Goal: Task Accomplishment & Management: Manage account settings

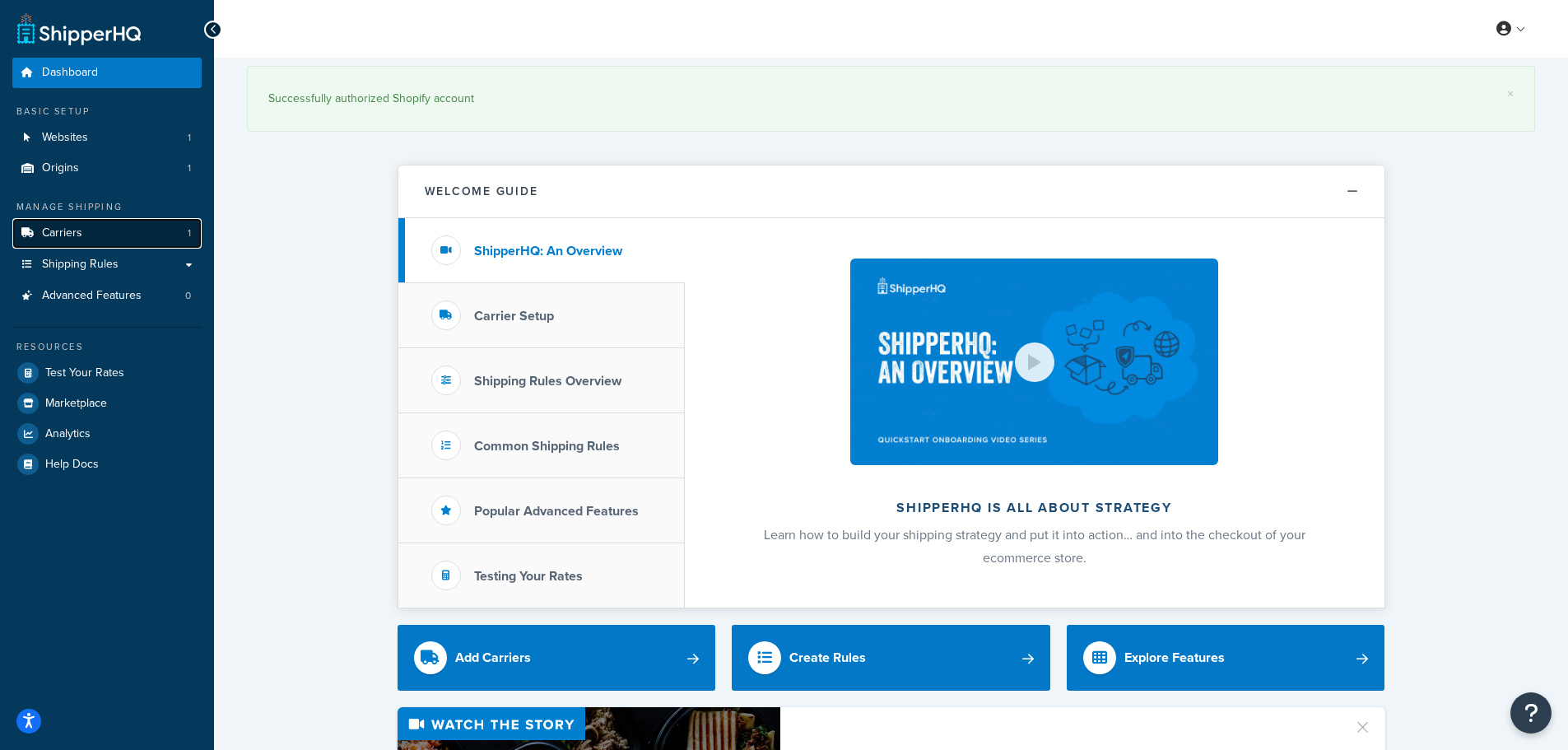
click at [106, 242] on link "Carriers 1" at bounding box center [107, 234] width 190 height 31
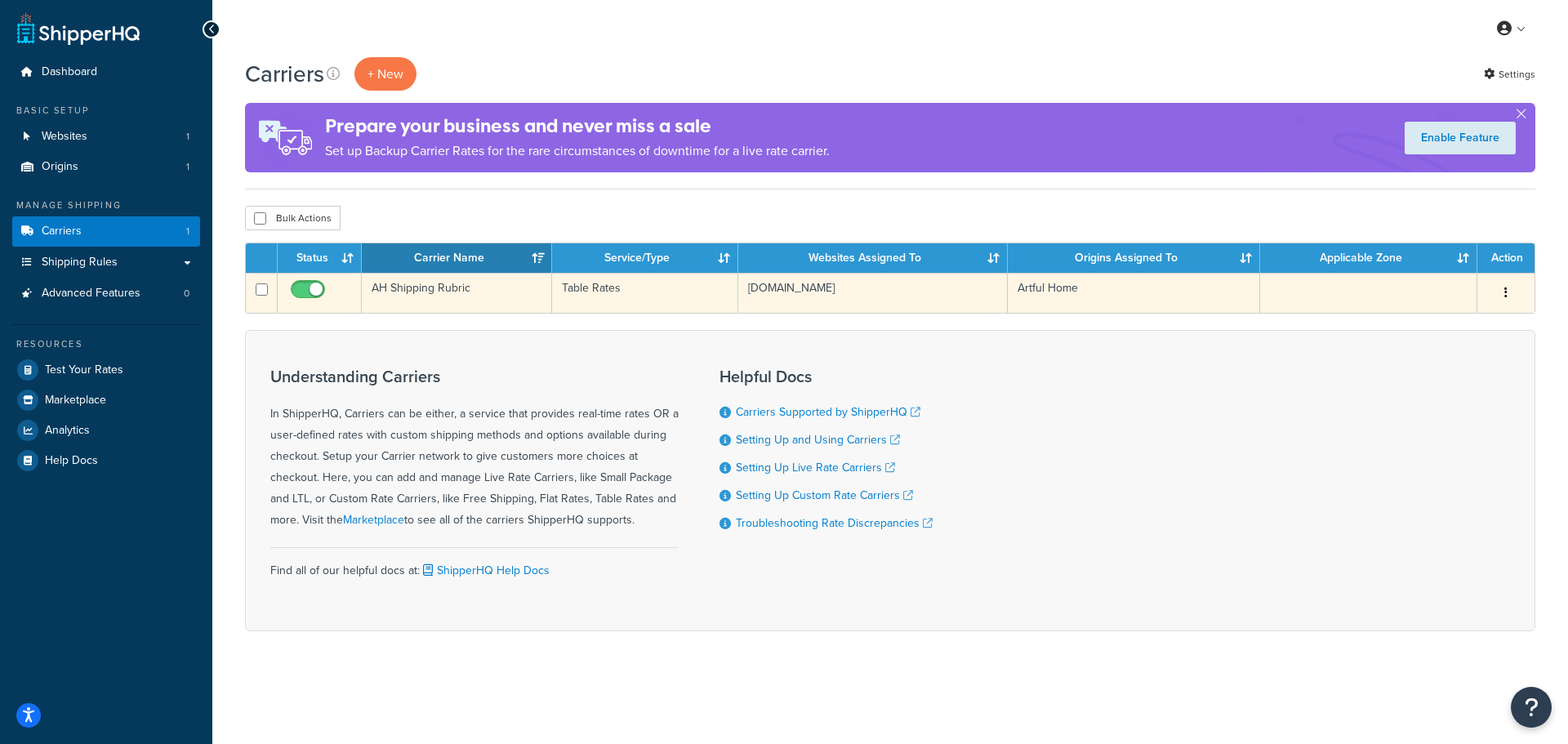
click at [1526, 296] on td "Edit Duplicate Delete" at bounding box center [1506, 292] width 57 height 40
click at [1510, 296] on button "button" at bounding box center [1506, 293] width 23 height 26
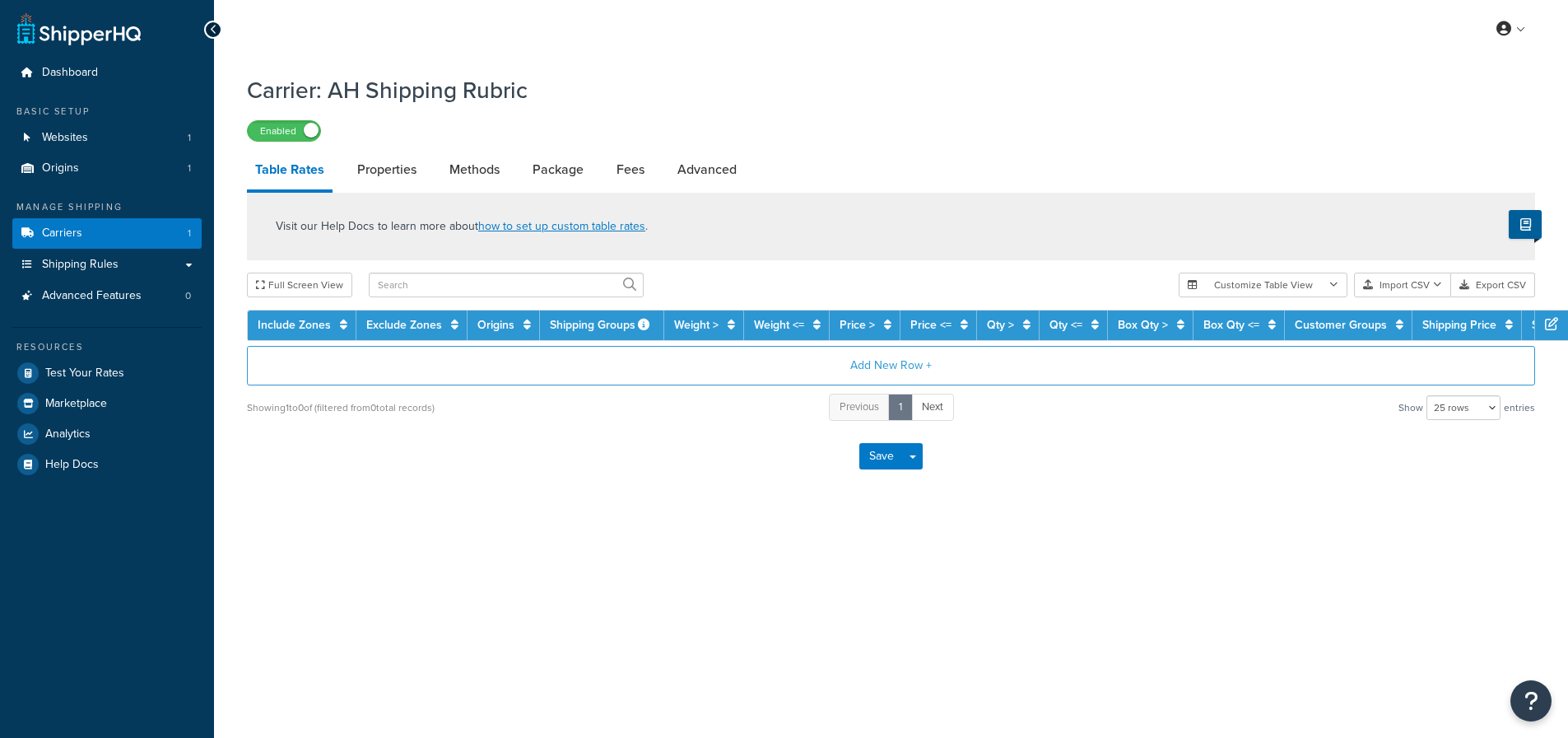
select select "25"
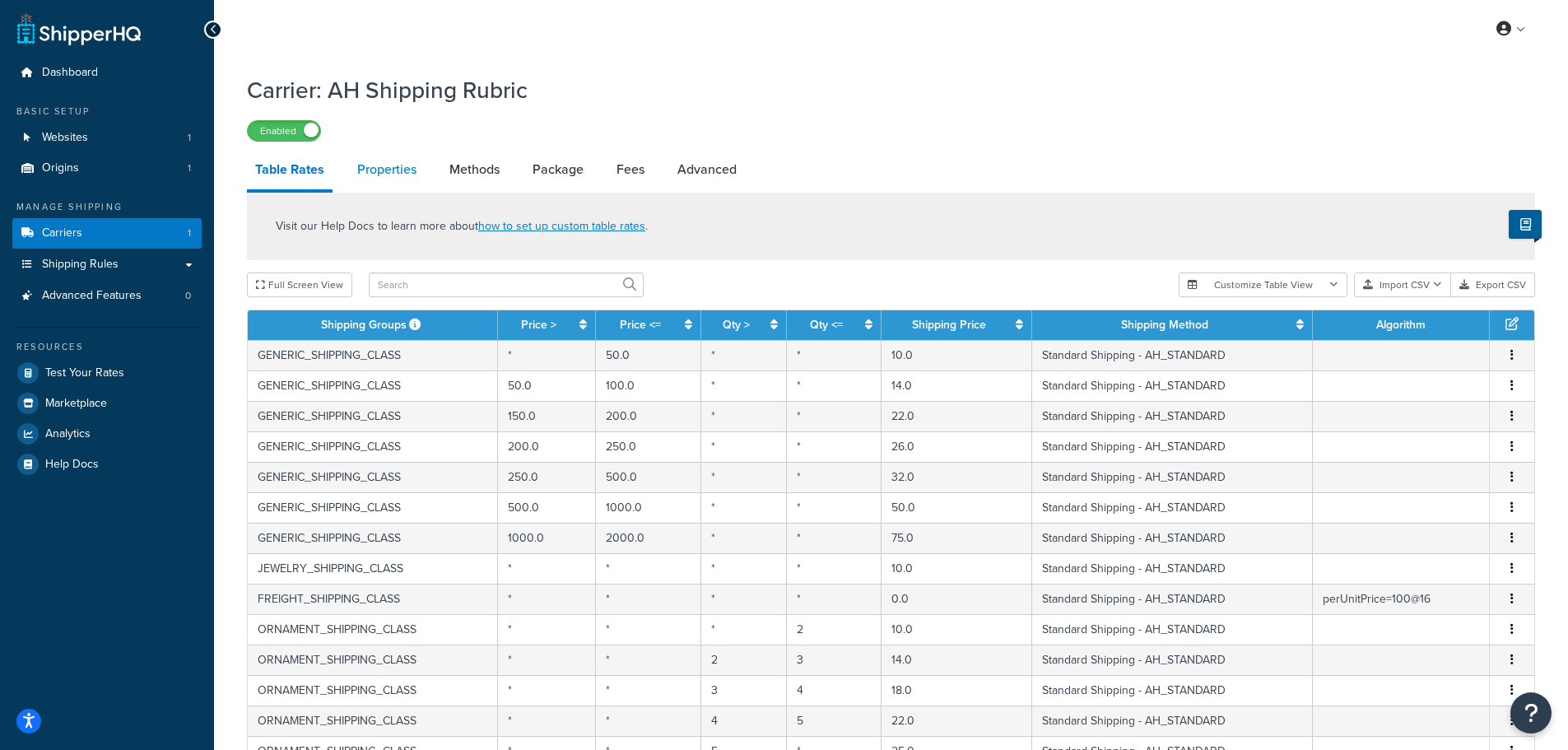
click at [406, 171] on link "Properties" at bounding box center [387, 169] width 76 height 39
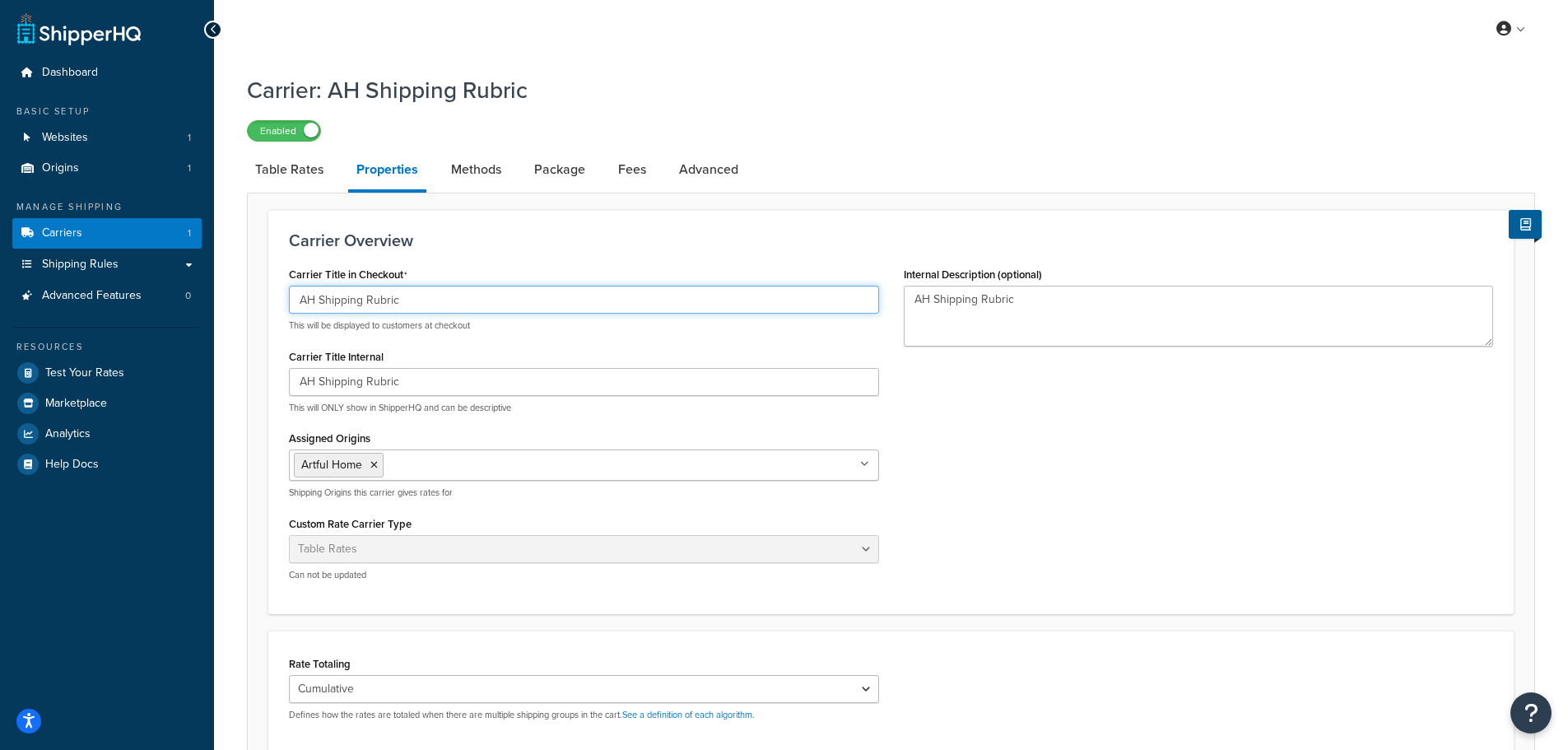
drag, startPoint x: 443, startPoint y: 306, endPoint x: 426, endPoint y: 309, distance: 17.3
click at [426, 309] on input "AH Shipping Rubric" at bounding box center [584, 299] width 590 height 28
drag, startPoint x: 449, startPoint y: 307, endPoint x: 116, endPoint y: 298, distance: 333.1
click at [118, 298] on div "Dashboard Basic Setup Websites 1 Origins 1 Manage Shipping Carriers 1 Shipping …" at bounding box center [784, 544] width 1568 height 1088
type input "Shipping"
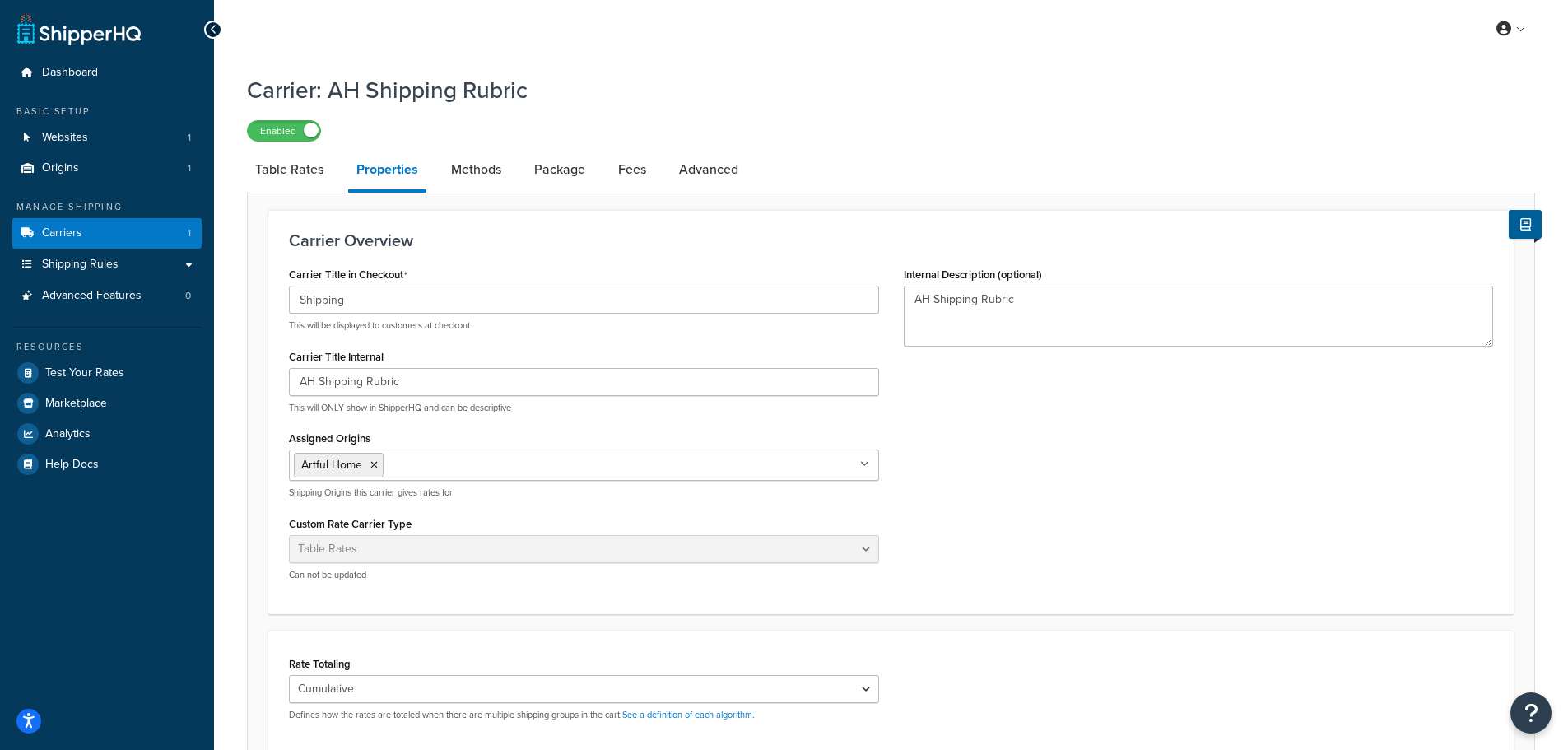
click at [972, 455] on div "Carrier Title in Checkout Shipping This will be displayed to customers at check…" at bounding box center [891, 428] width 1230 height 331
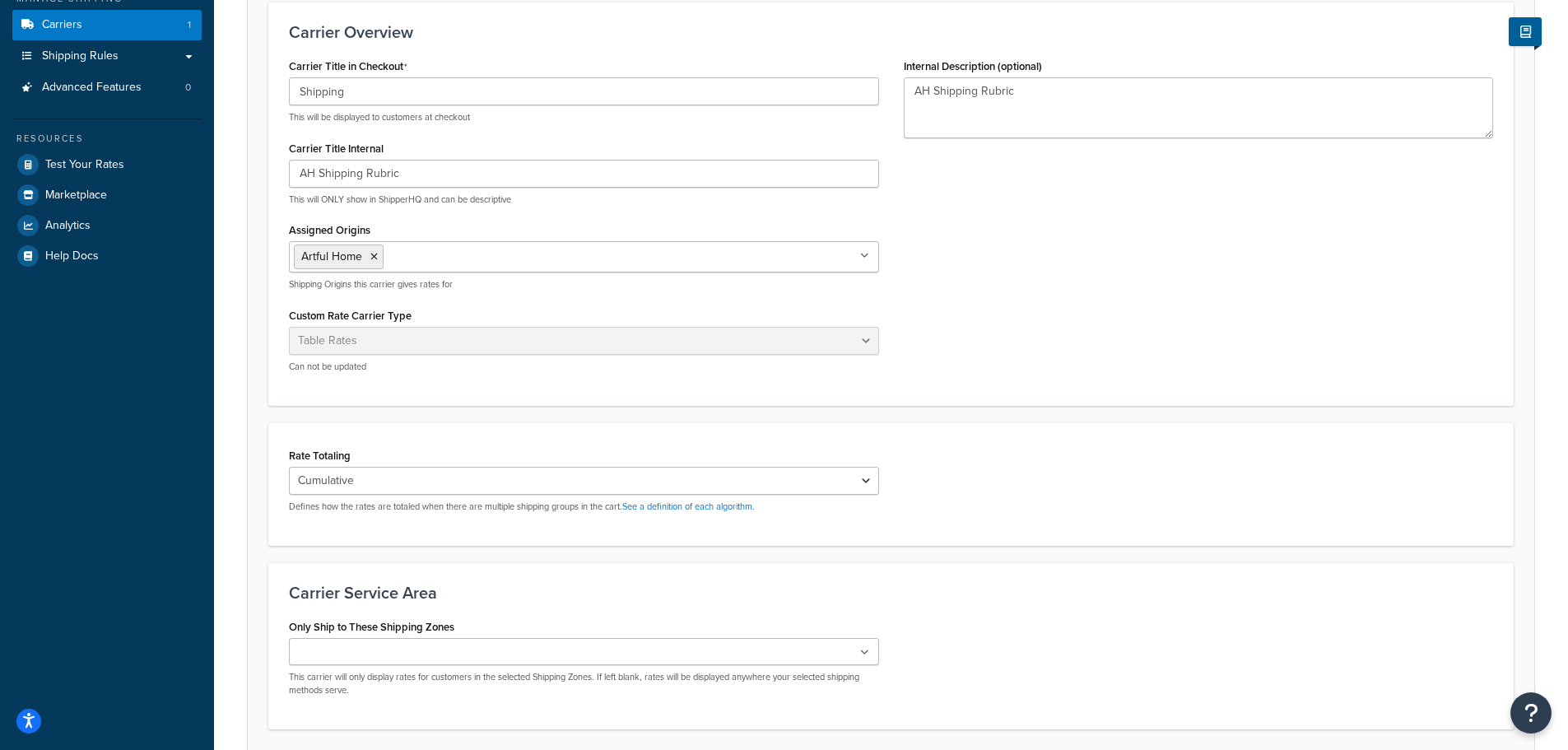
scroll to position [340, 0]
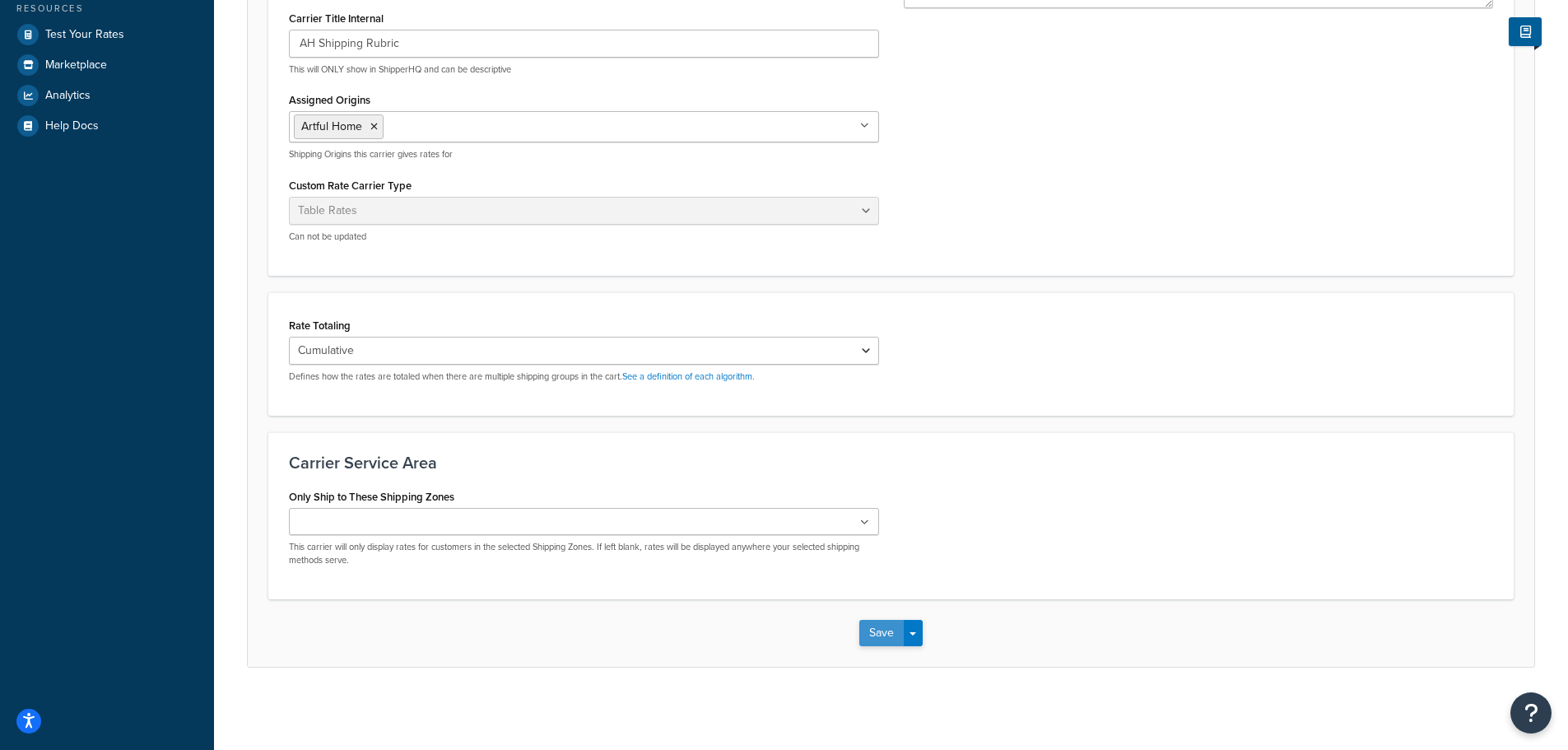
click at [880, 628] on button "Save" at bounding box center [882, 633] width 44 height 26
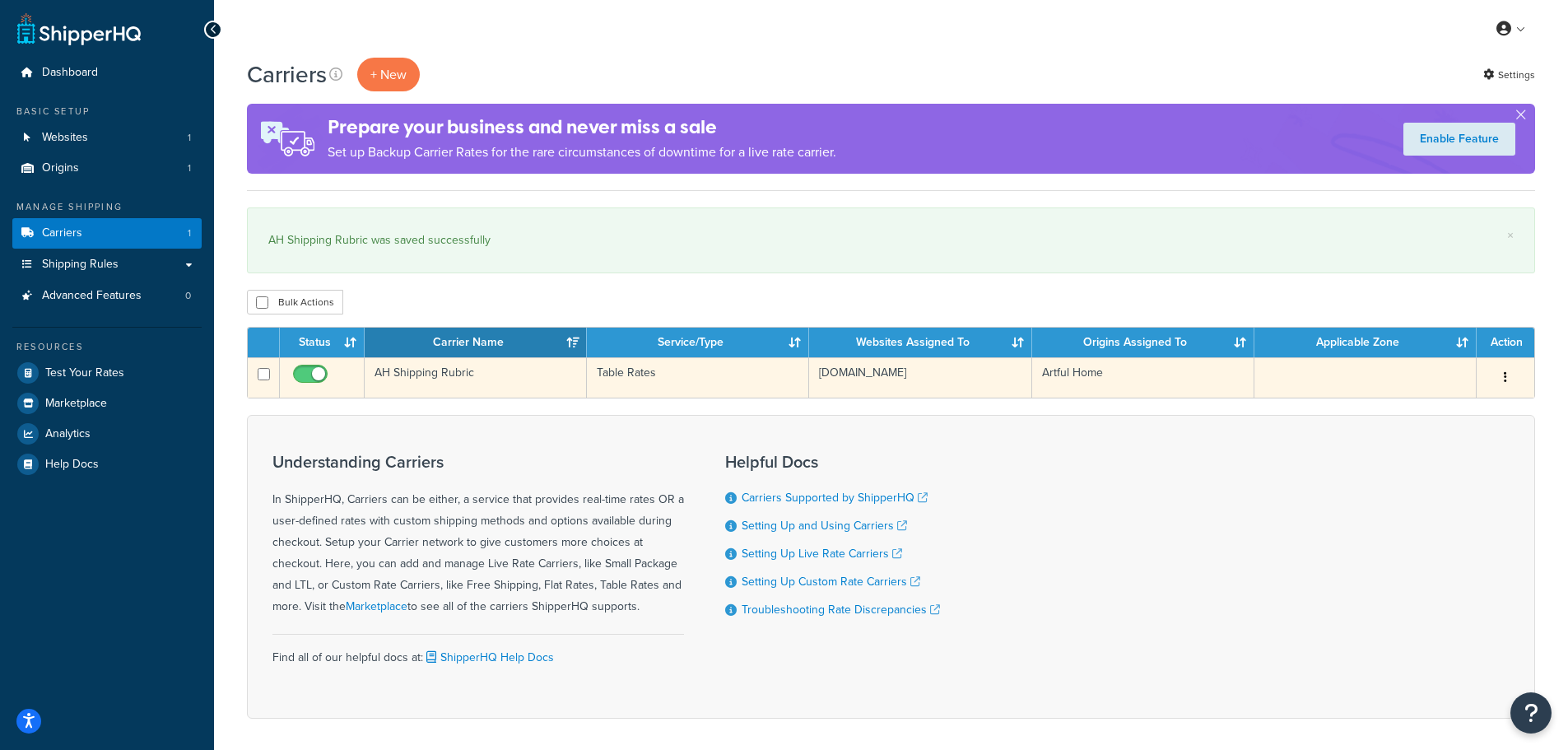
click at [427, 379] on td "AH Shipping Rubric" at bounding box center [475, 377] width 222 height 40
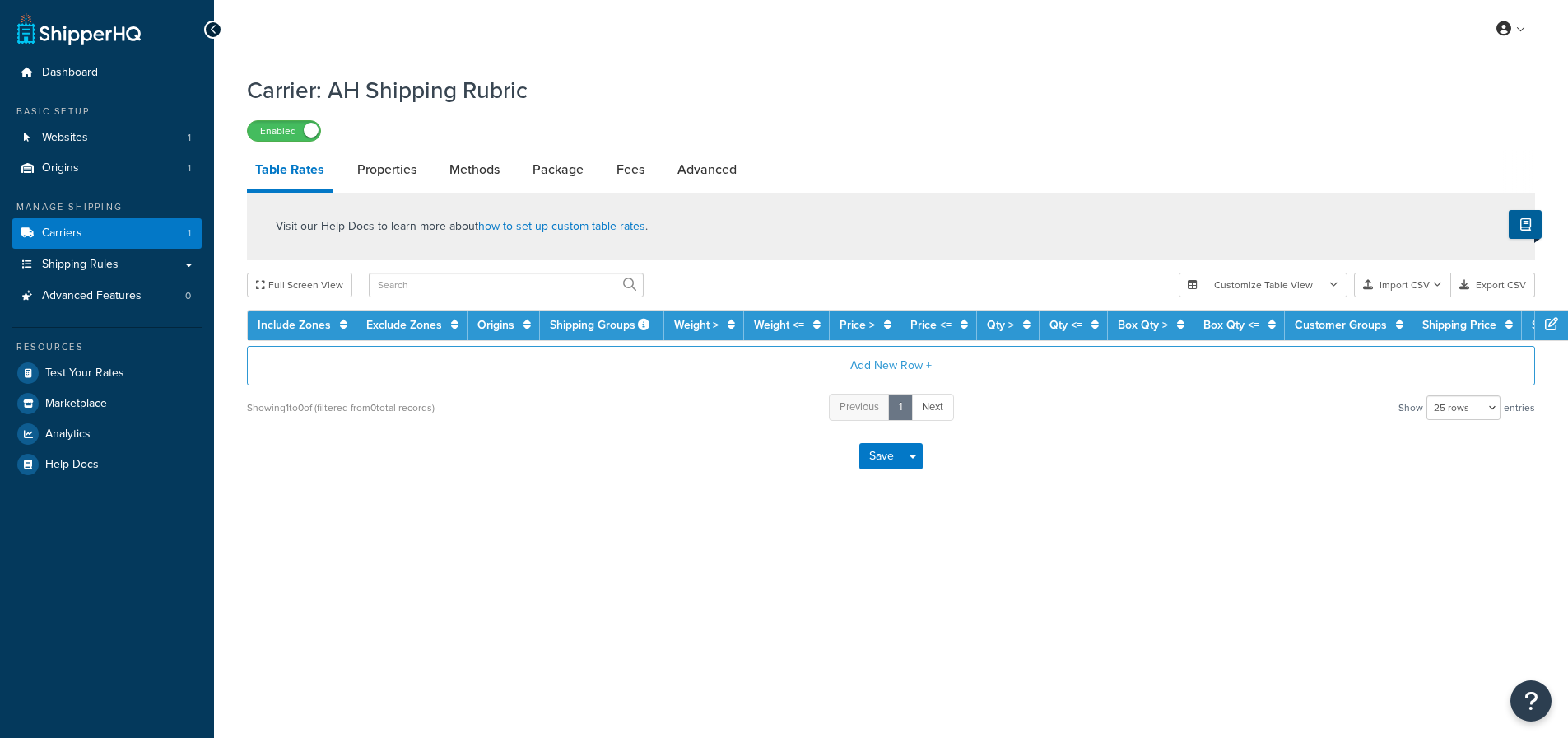
select select "25"
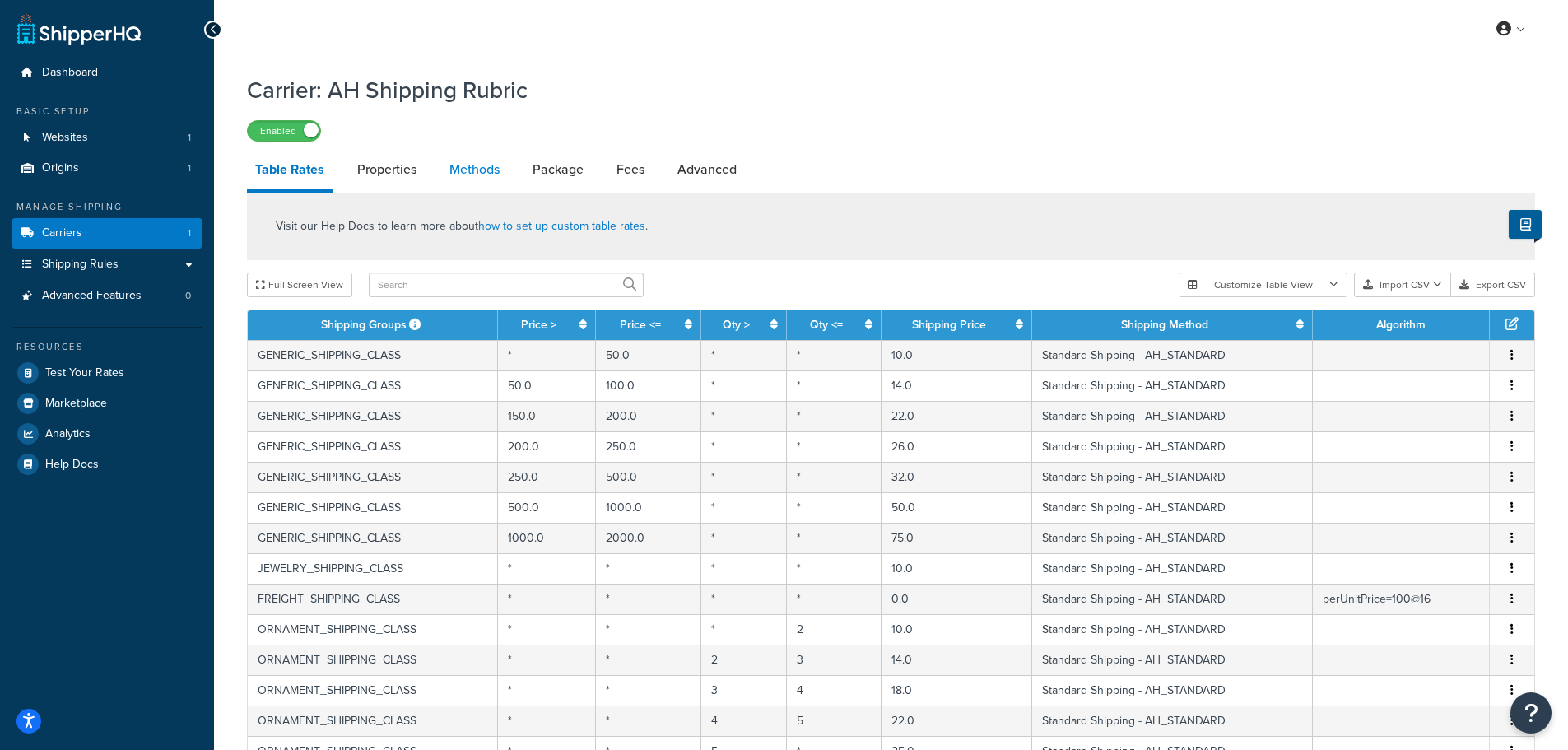
click at [473, 180] on link "Methods" at bounding box center [474, 169] width 66 height 39
select select "25"
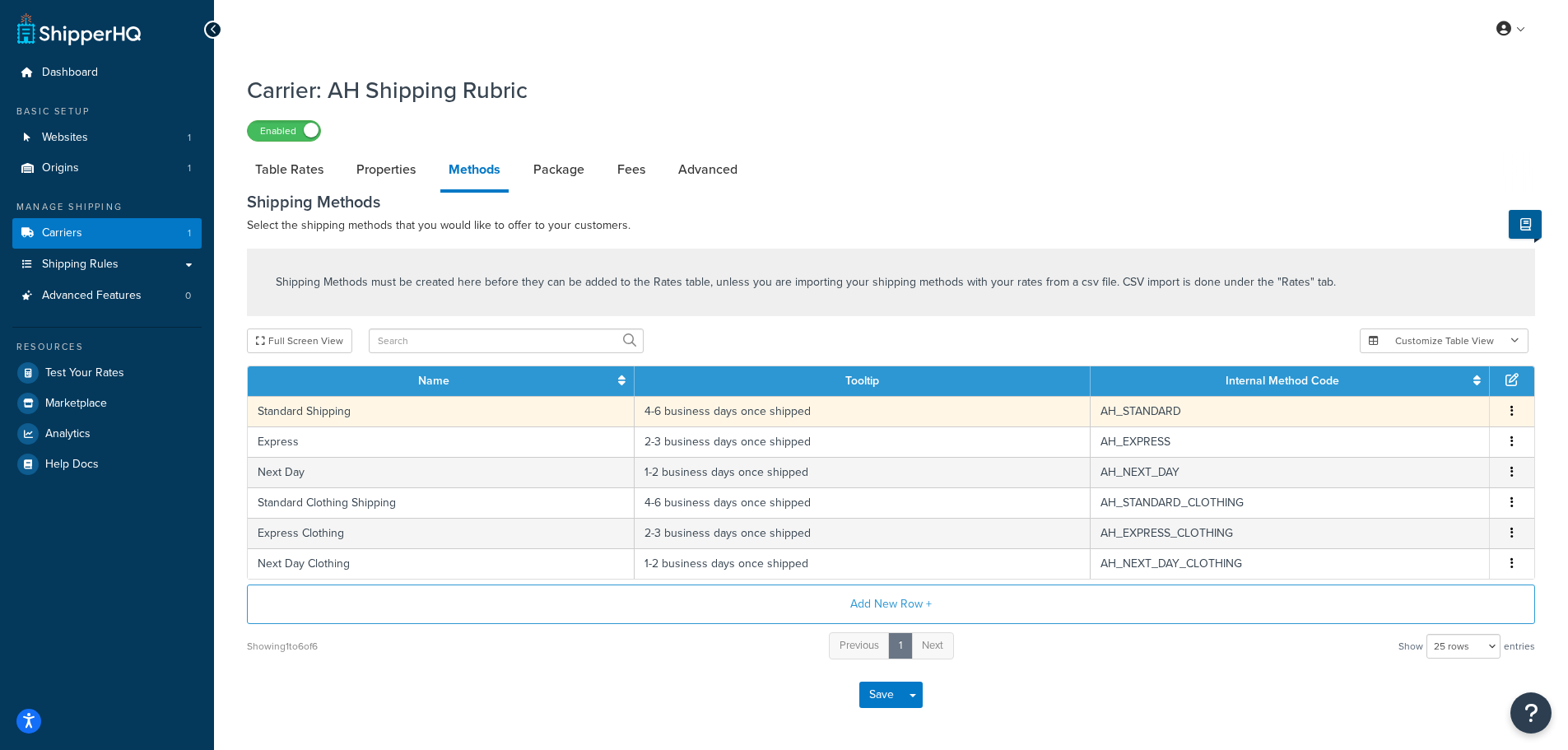
click at [363, 418] on td "Standard Shipping" at bounding box center [440, 412] width 387 height 31
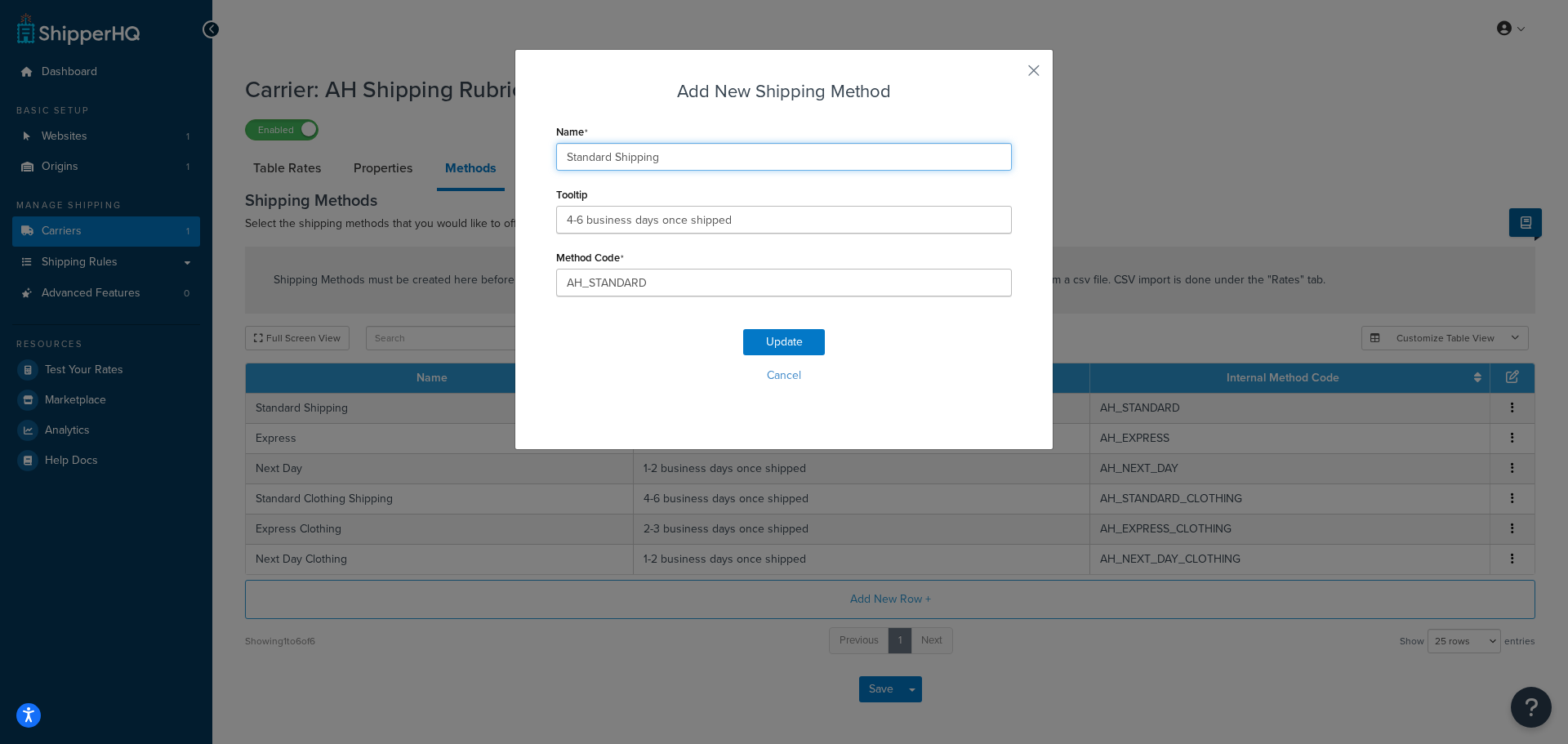
click at [690, 156] on input "Standard Shipping" at bounding box center [784, 156] width 455 height 28
type input "Standard"
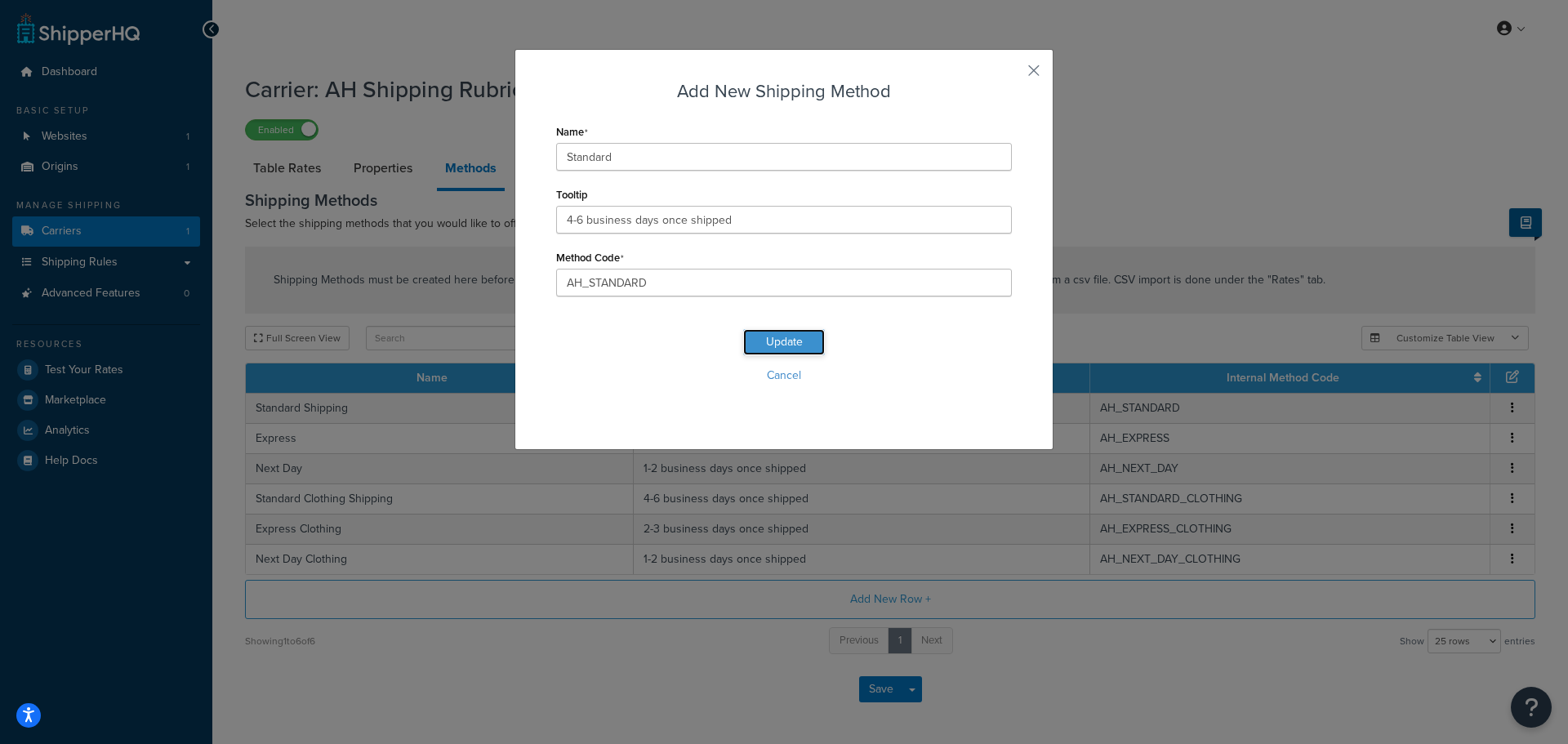
click at [792, 340] on button "Update" at bounding box center [784, 342] width 82 height 26
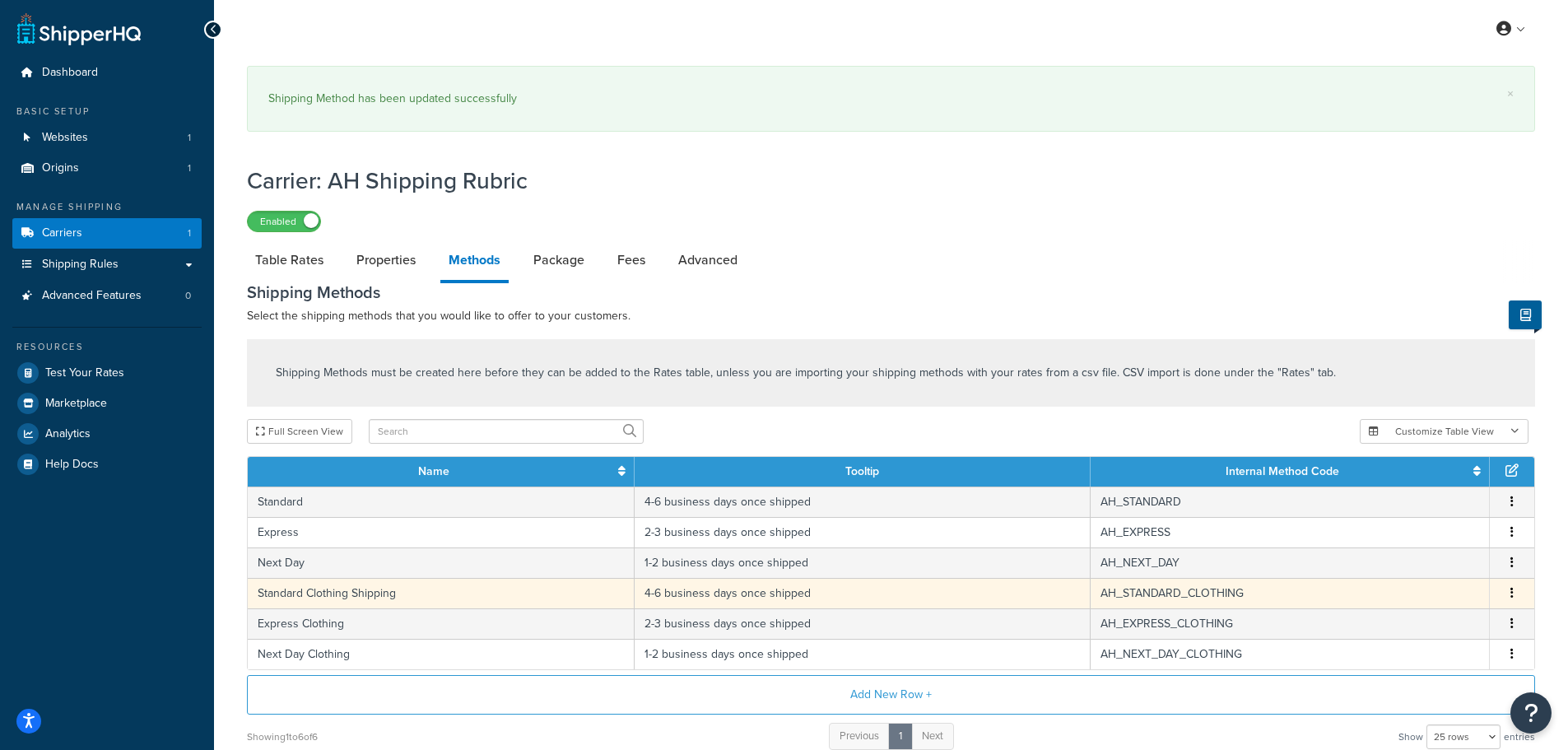
click at [423, 578] on td "Standard Clothing Shipping" at bounding box center [440, 594] width 387 height 31
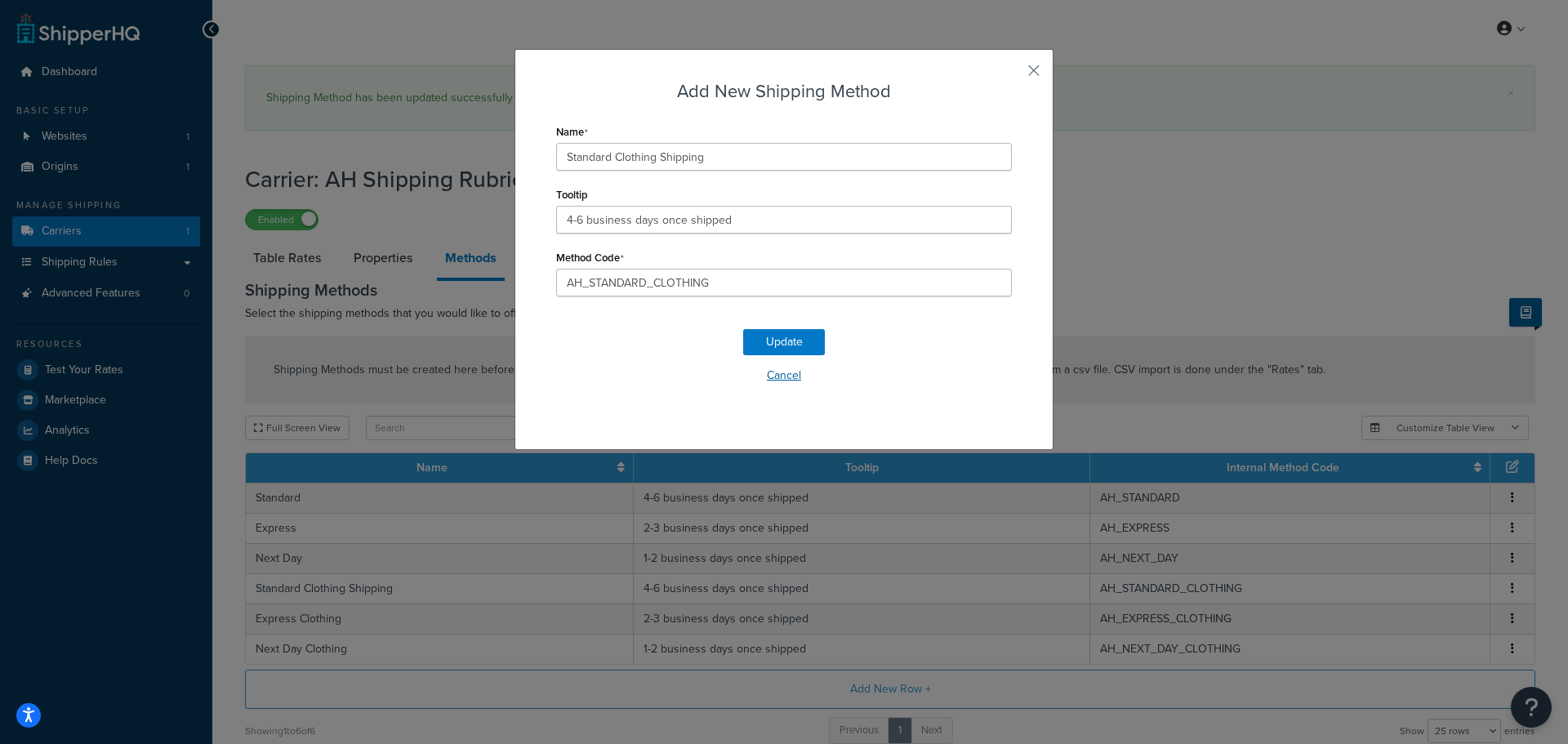
click at [779, 380] on button "Cancel" at bounding box center [784, 375] width 455 height 24
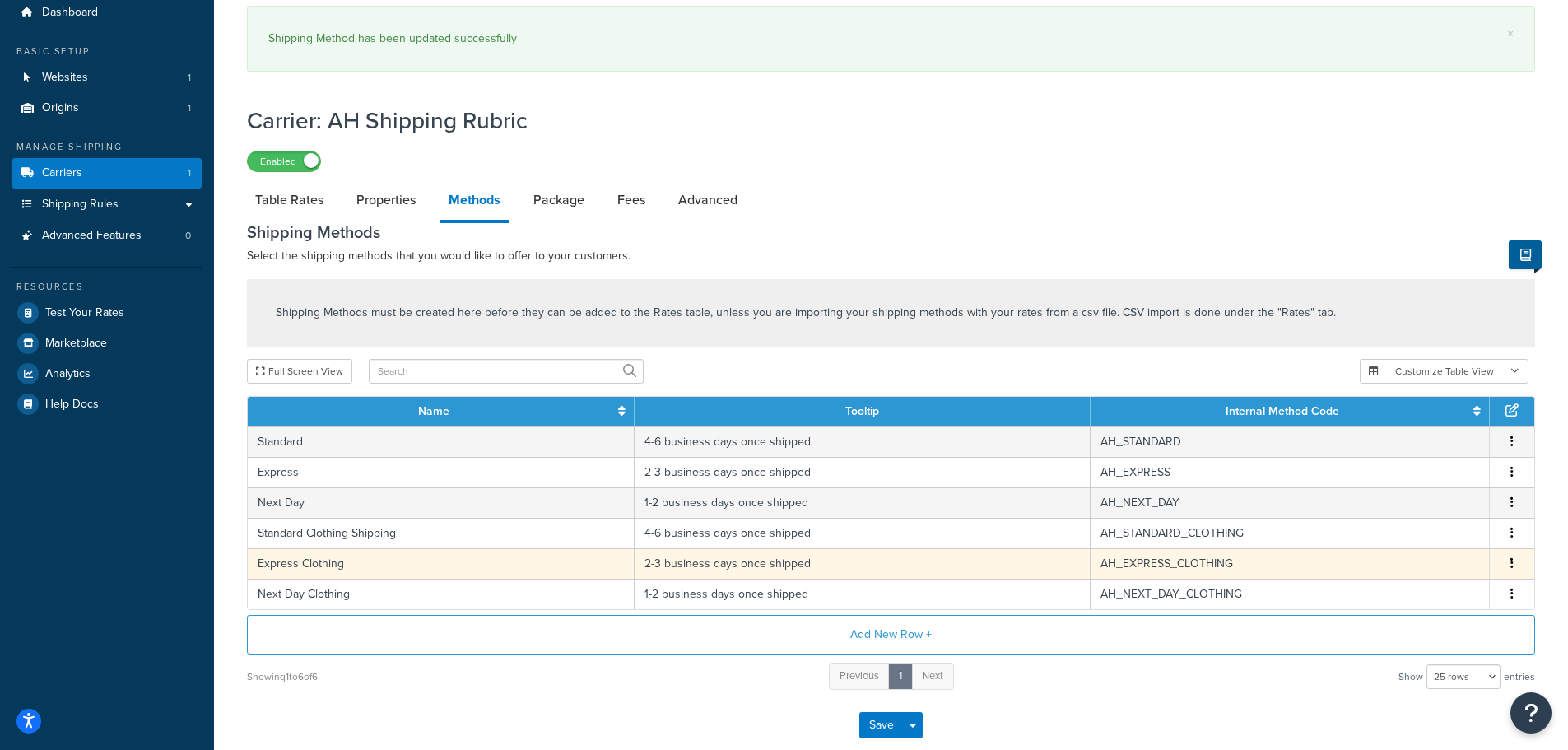
scroll to position [154, 0]
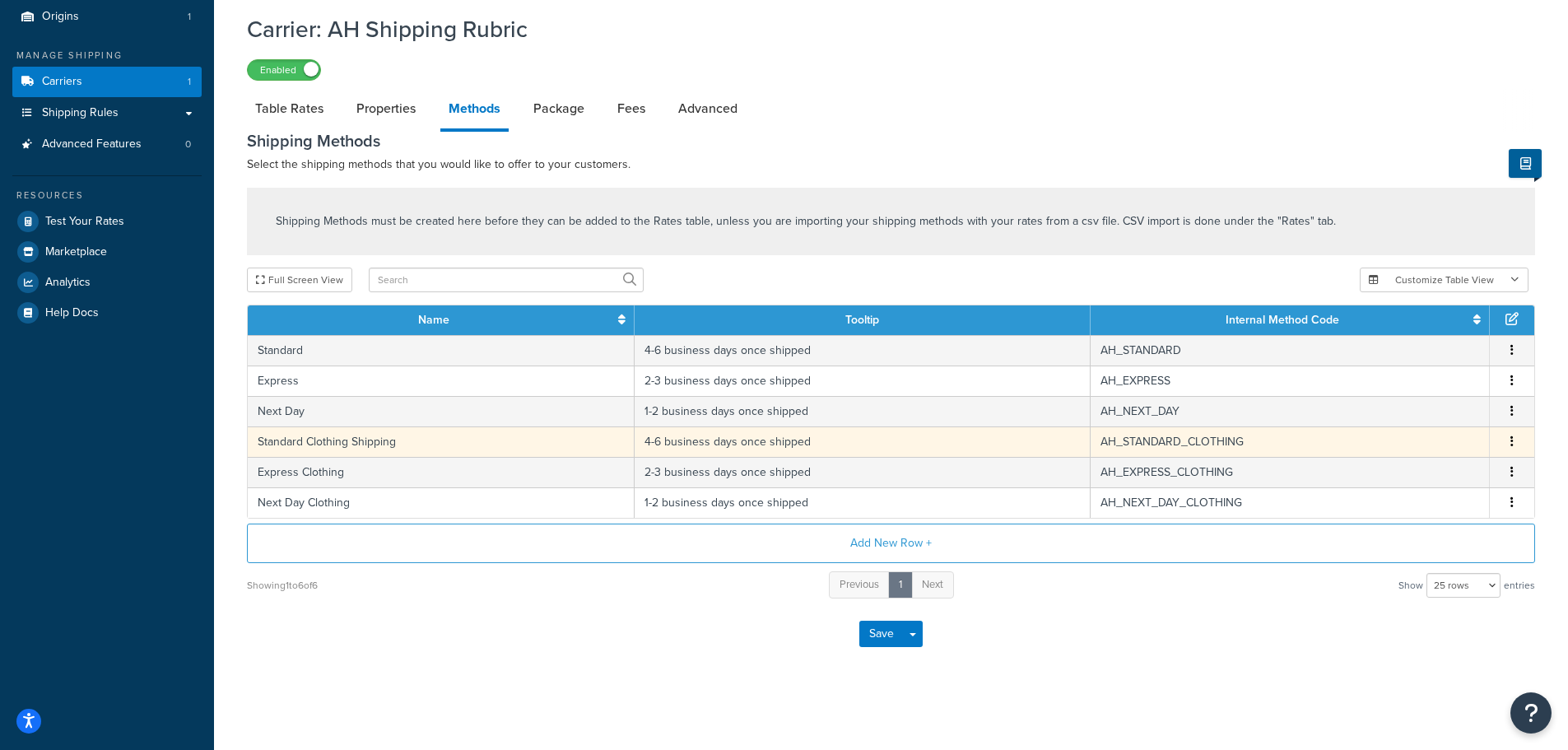
click at [419, 436] on td "Standard Clothing Shipping" at bounding box center [440, 442] width 387 height 31
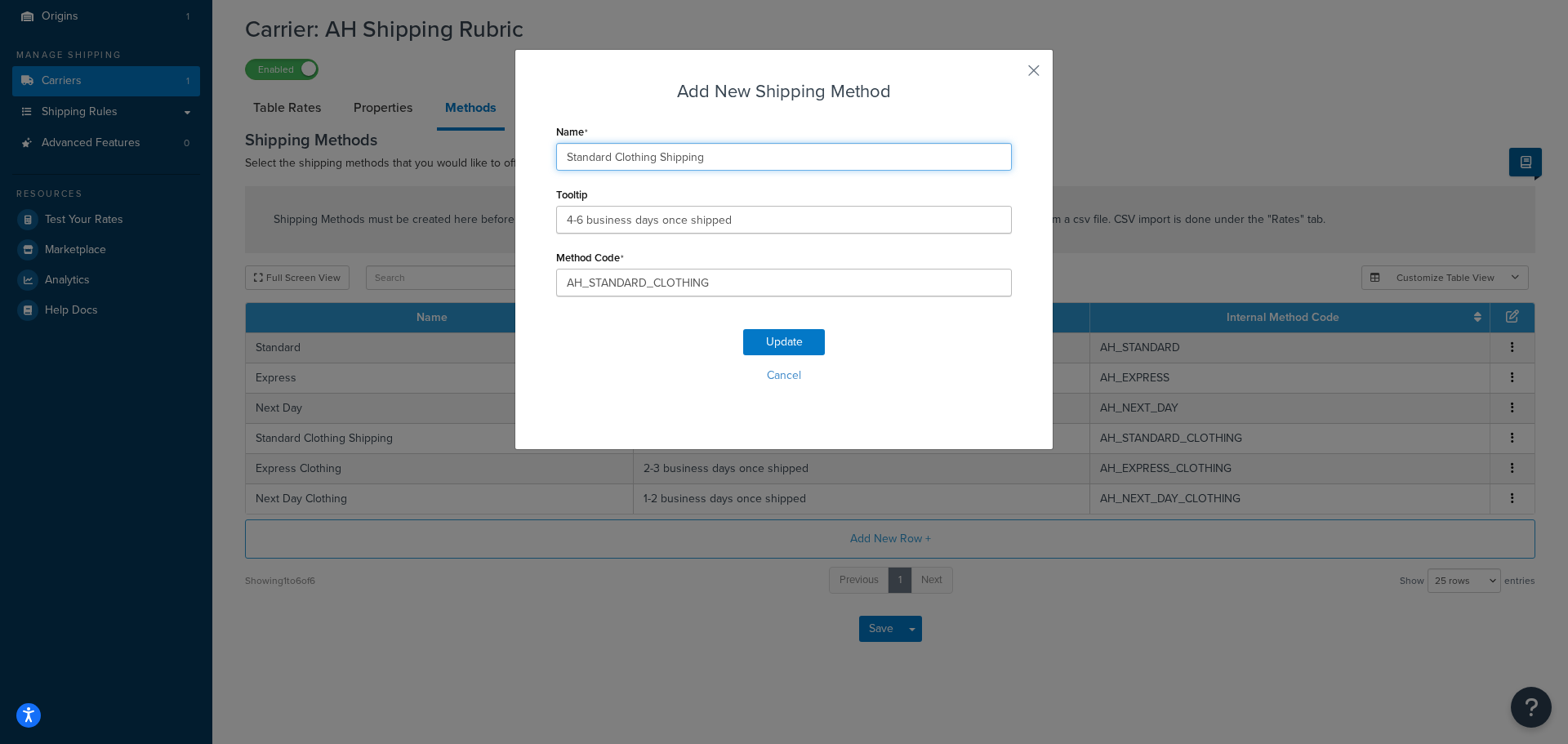
click at [687, 160] on input "Standard Clothing Shipping" at bounding box center [784, 156] width 455 height 28
type input "Standard Clothing"
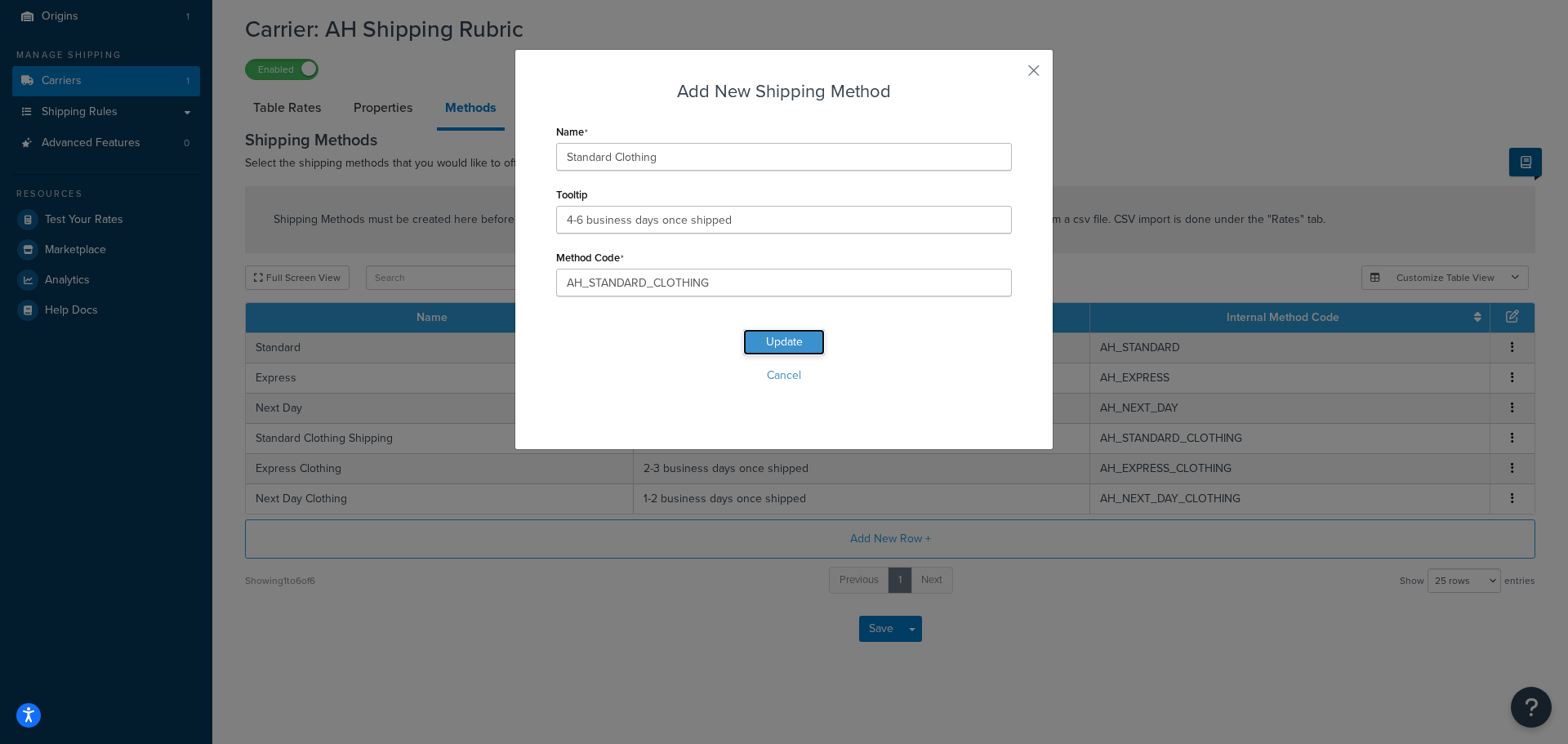
click at [784, 347] on button "Update" at bounding box center [784, 342] width 82 height 26
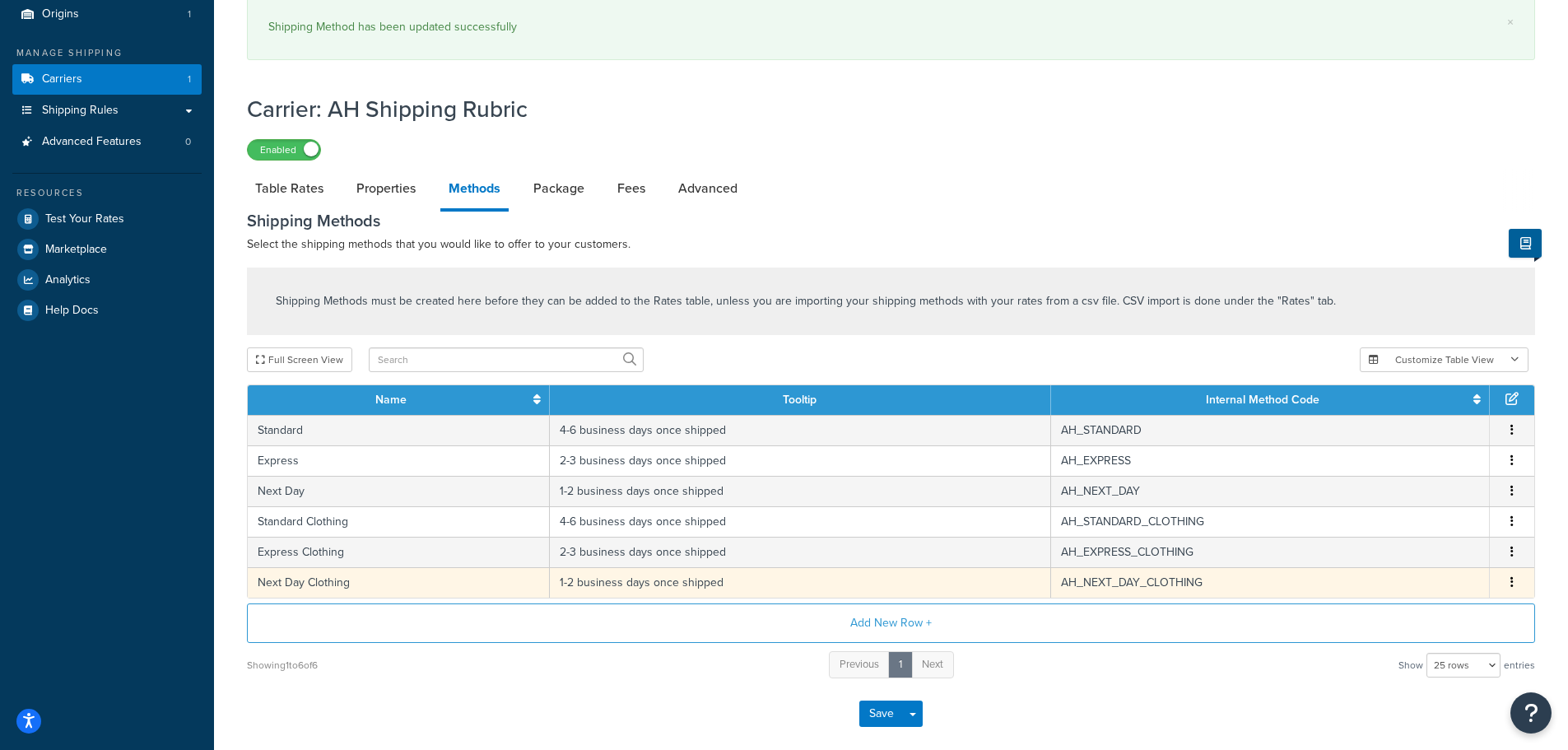
scroll to position [236, 0]
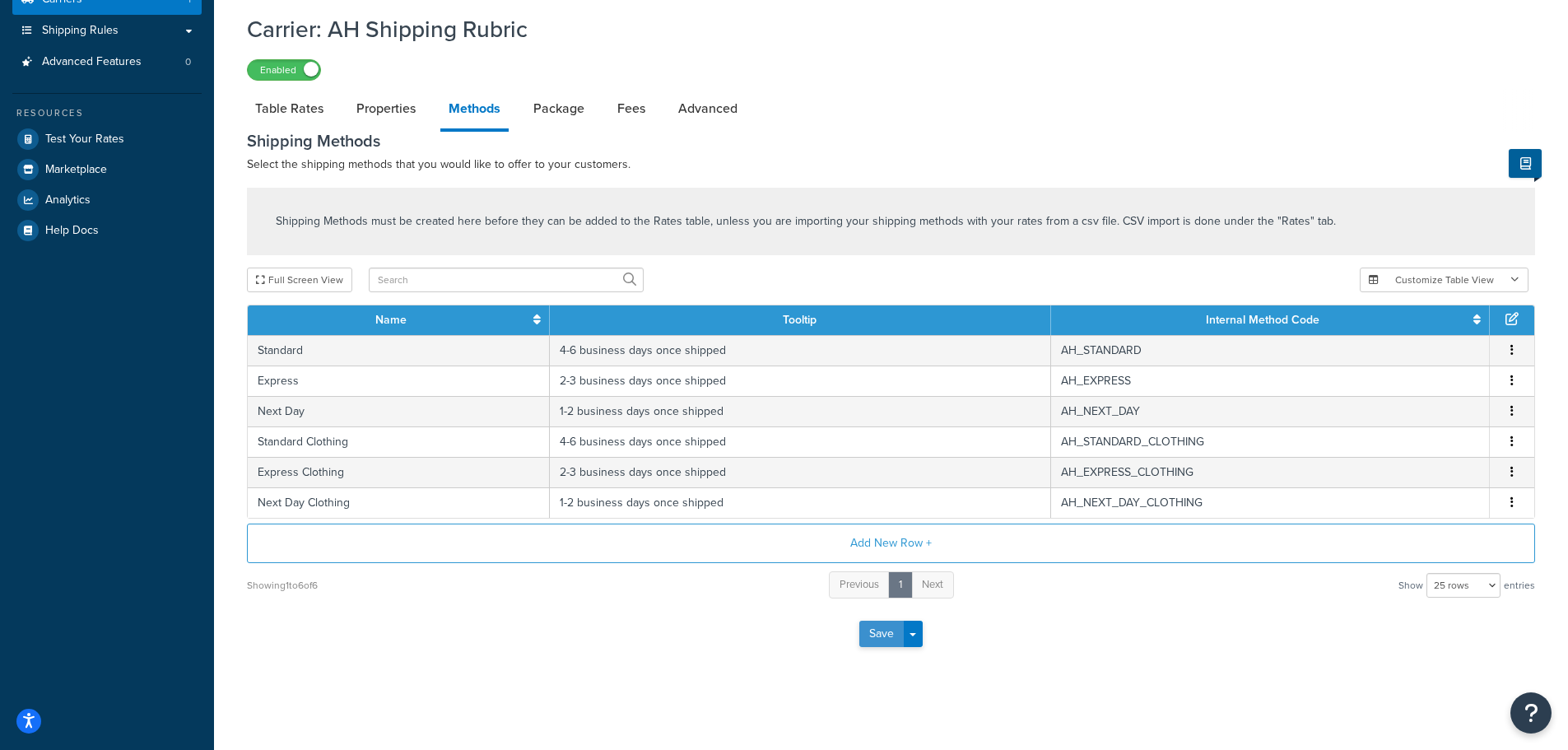
click at [873, 635] on button "Save" at bounding box center [882, 634] width 44 height 26
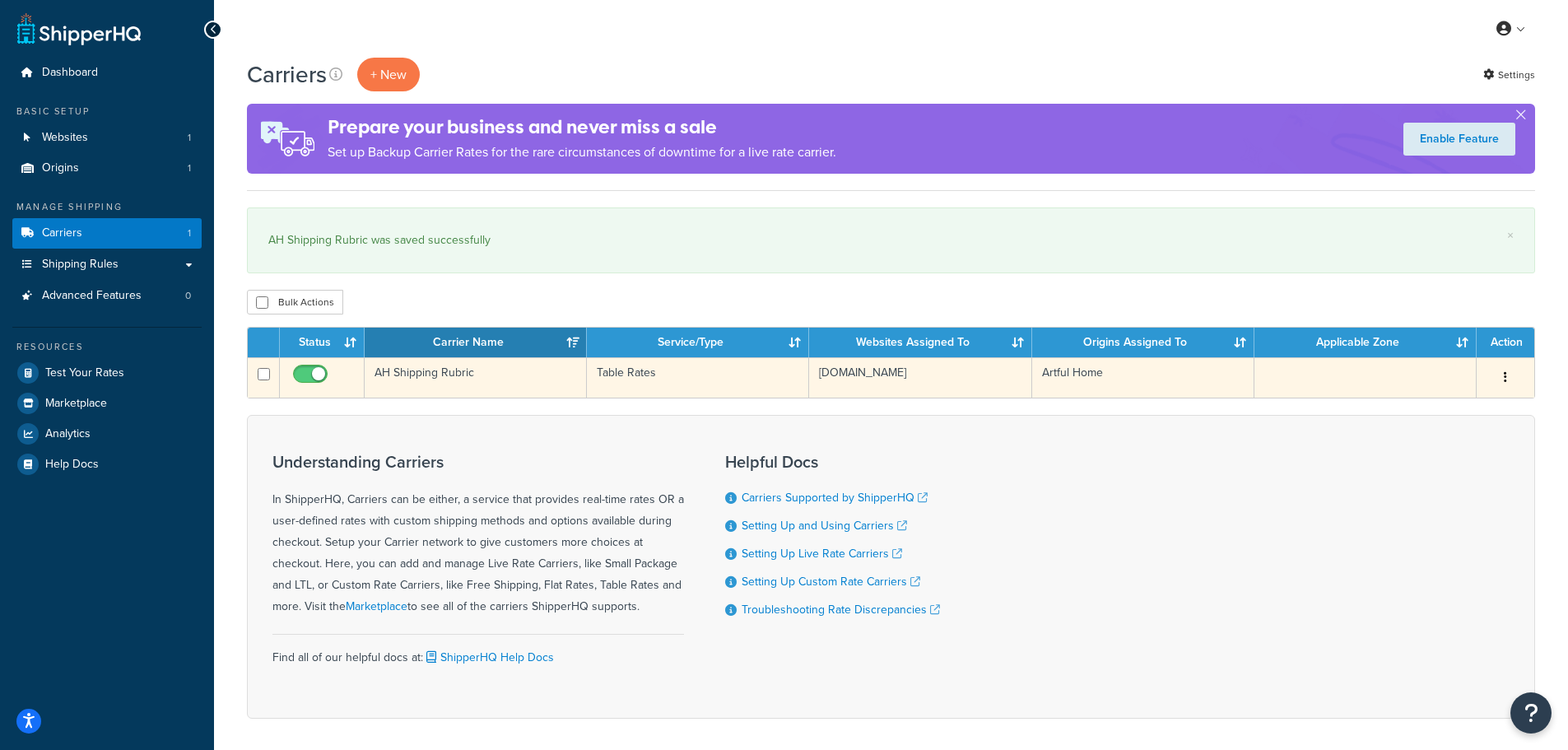
click at [1263, 378] on td at bounding box center [1366, 377] width 222 height 40
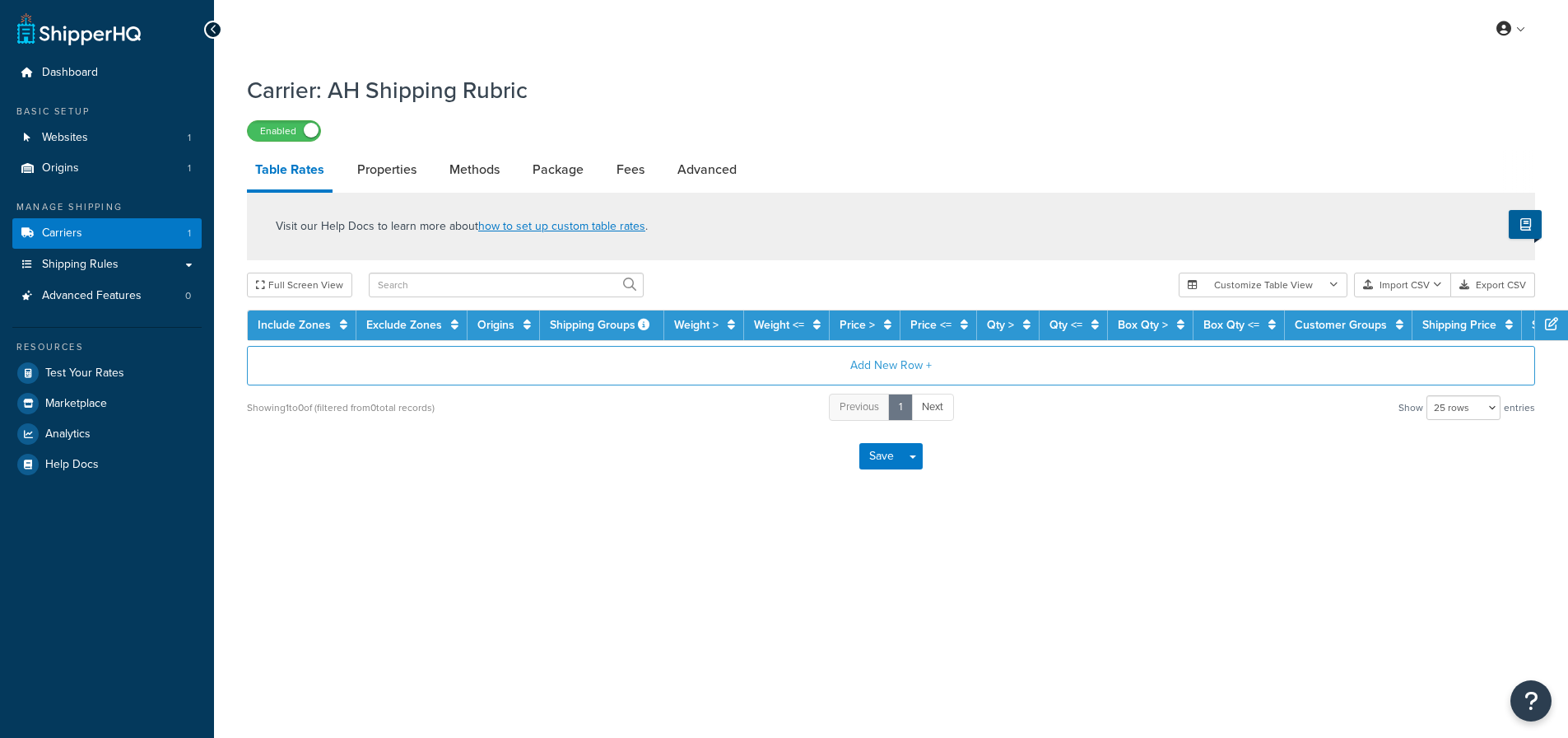
select select "25"
